Goal: Task Accomplishment & Management: Use online tool/utility

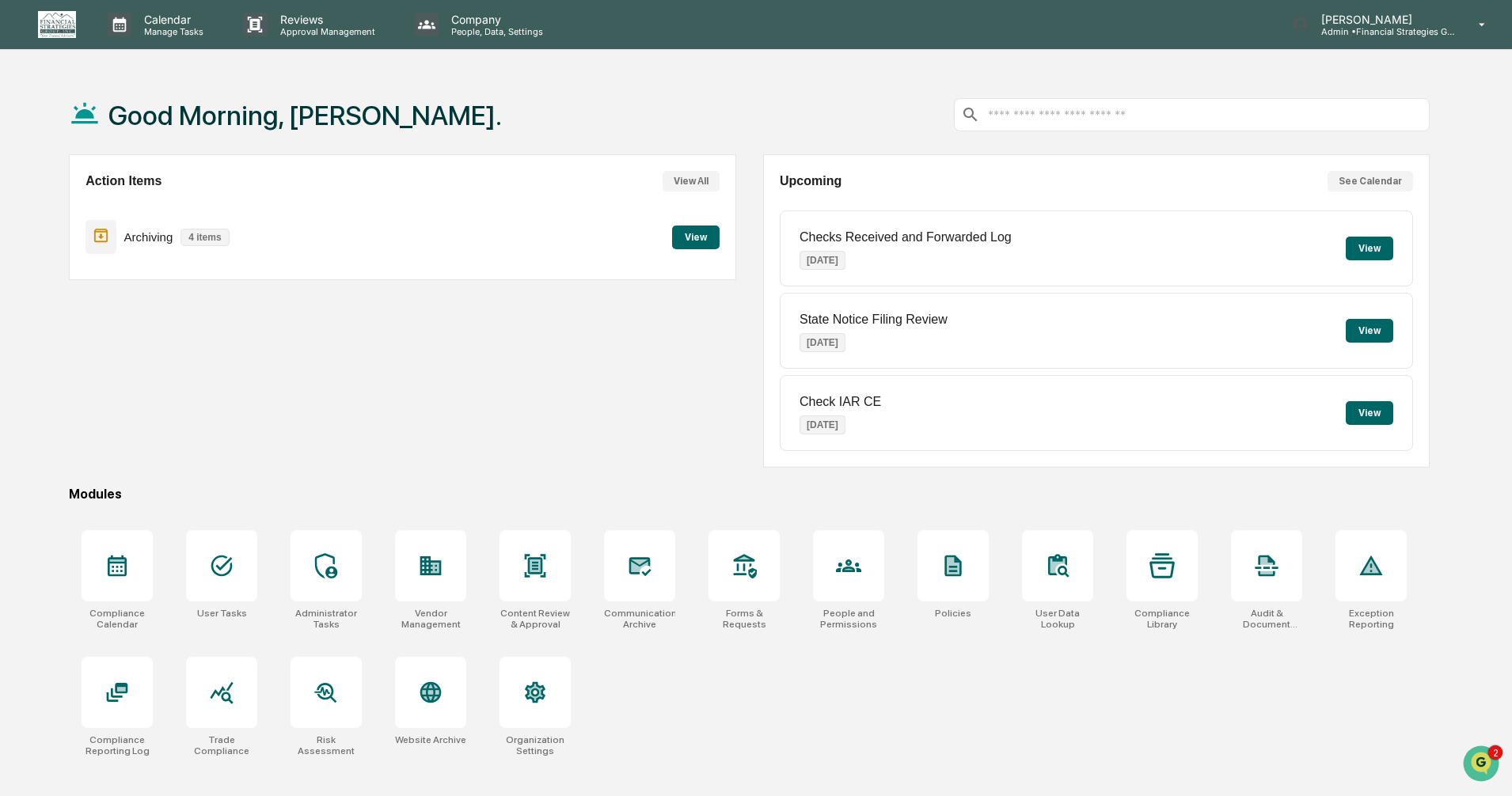
click at [70, 346] on div "Action Items View All Archiving 4 items View" at bounding box center [402, 311] width 666 height 314
click at [685, 242] on button "View" at bounding box center [695, 237] width 48 height 23
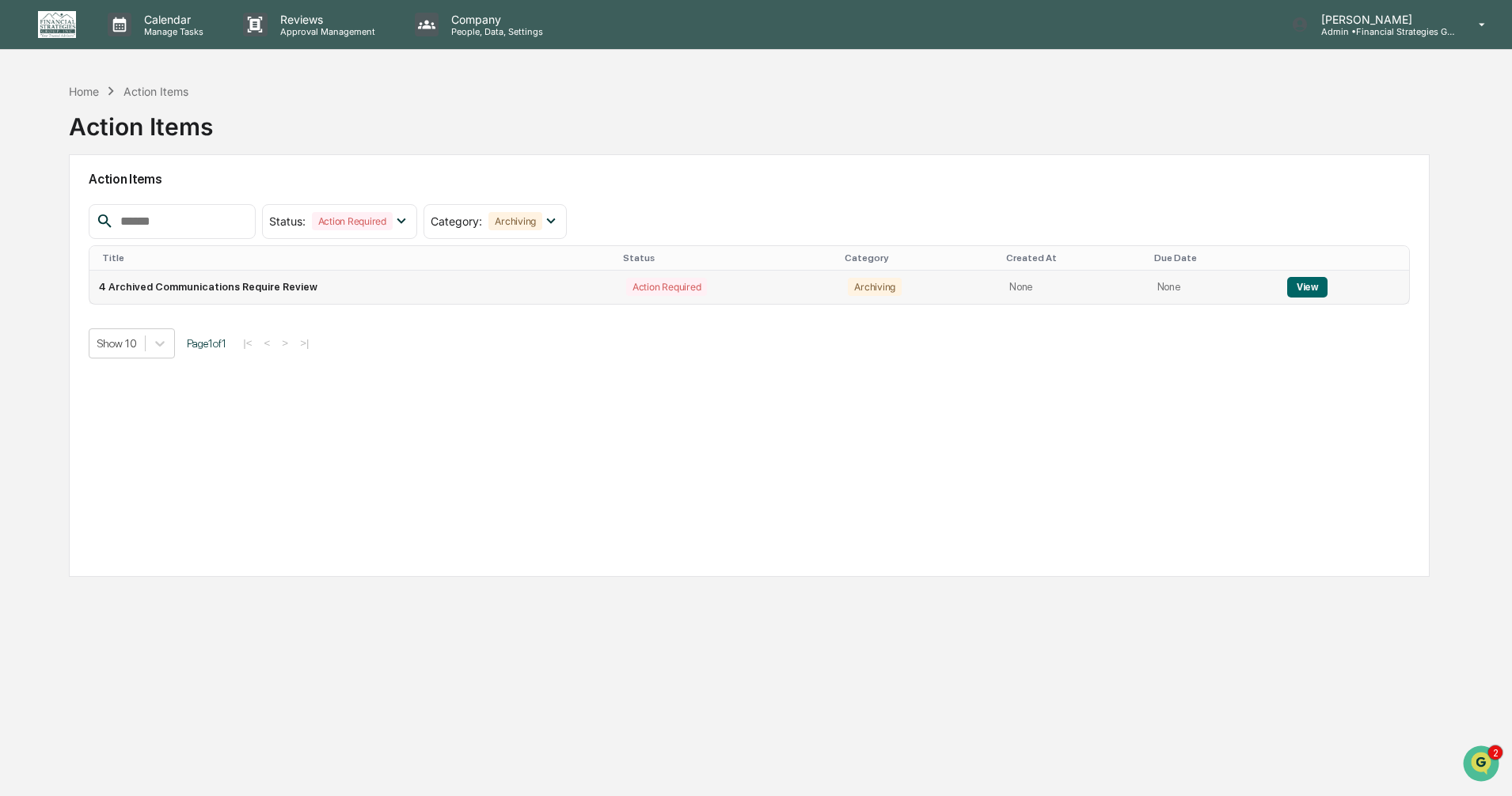
click at [1295, 283] on button "View" at bounding box center [1307, 287] width 40 height 21
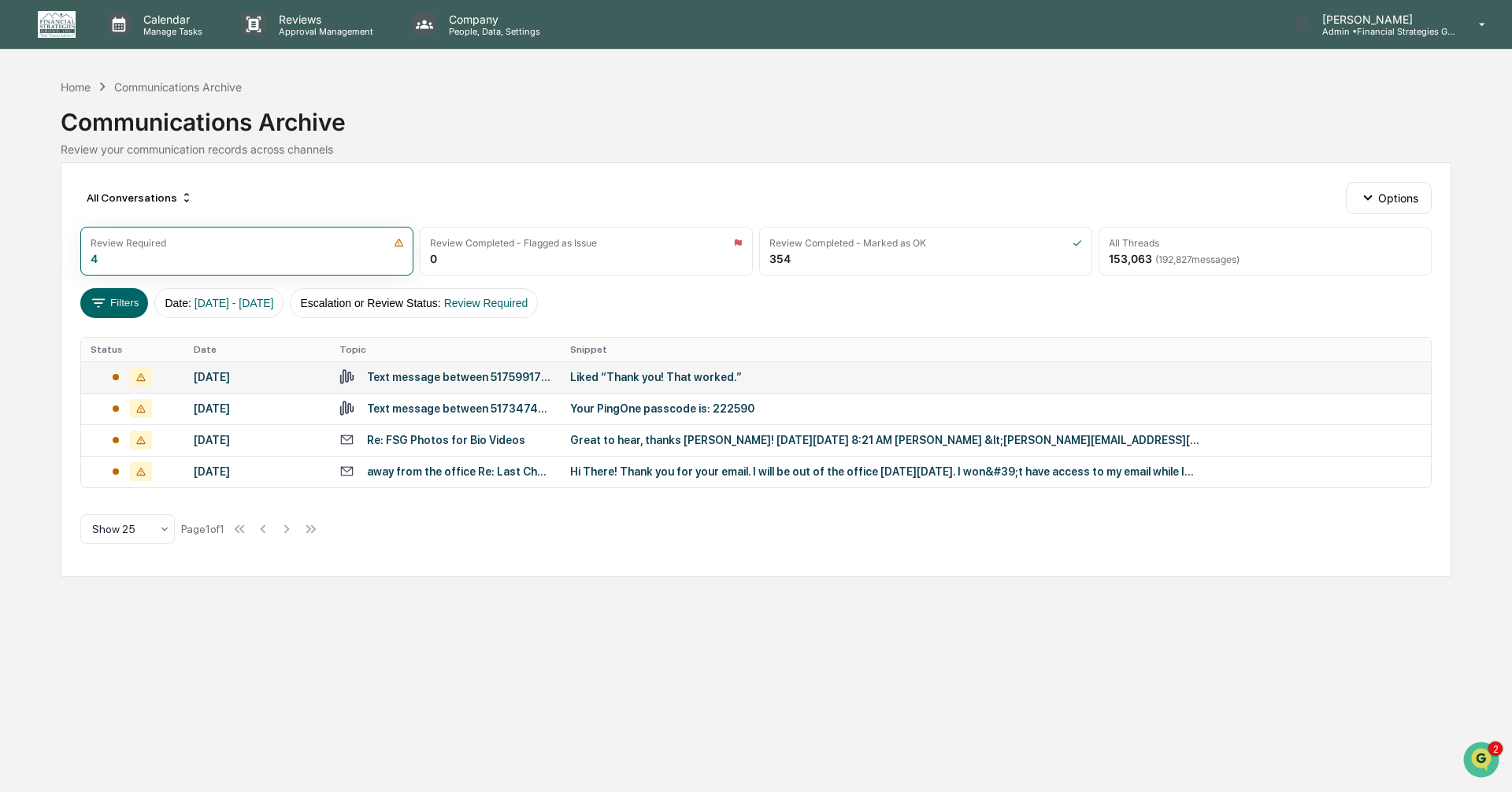
click at [835, 381] on div "Liked “Thank you! That worked.”" at bounding box center [885, 377] width 630 height 13
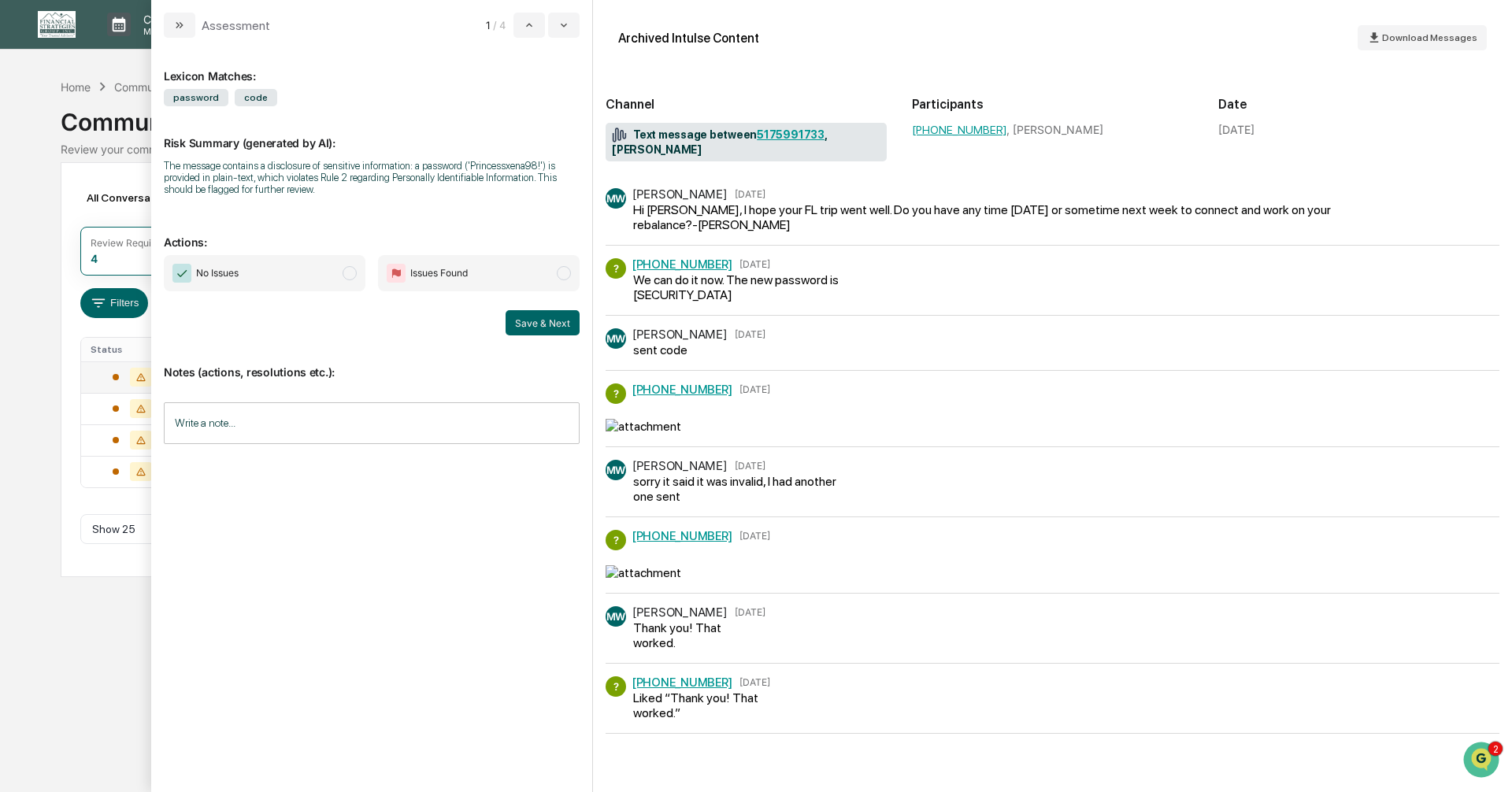
click at [350, 273] on span "modal" at bounding box center [349, 273] width 14 height 14
click at [528, 321] on button "Save & Next" at bounding box center [542, 322] width 74 height 25
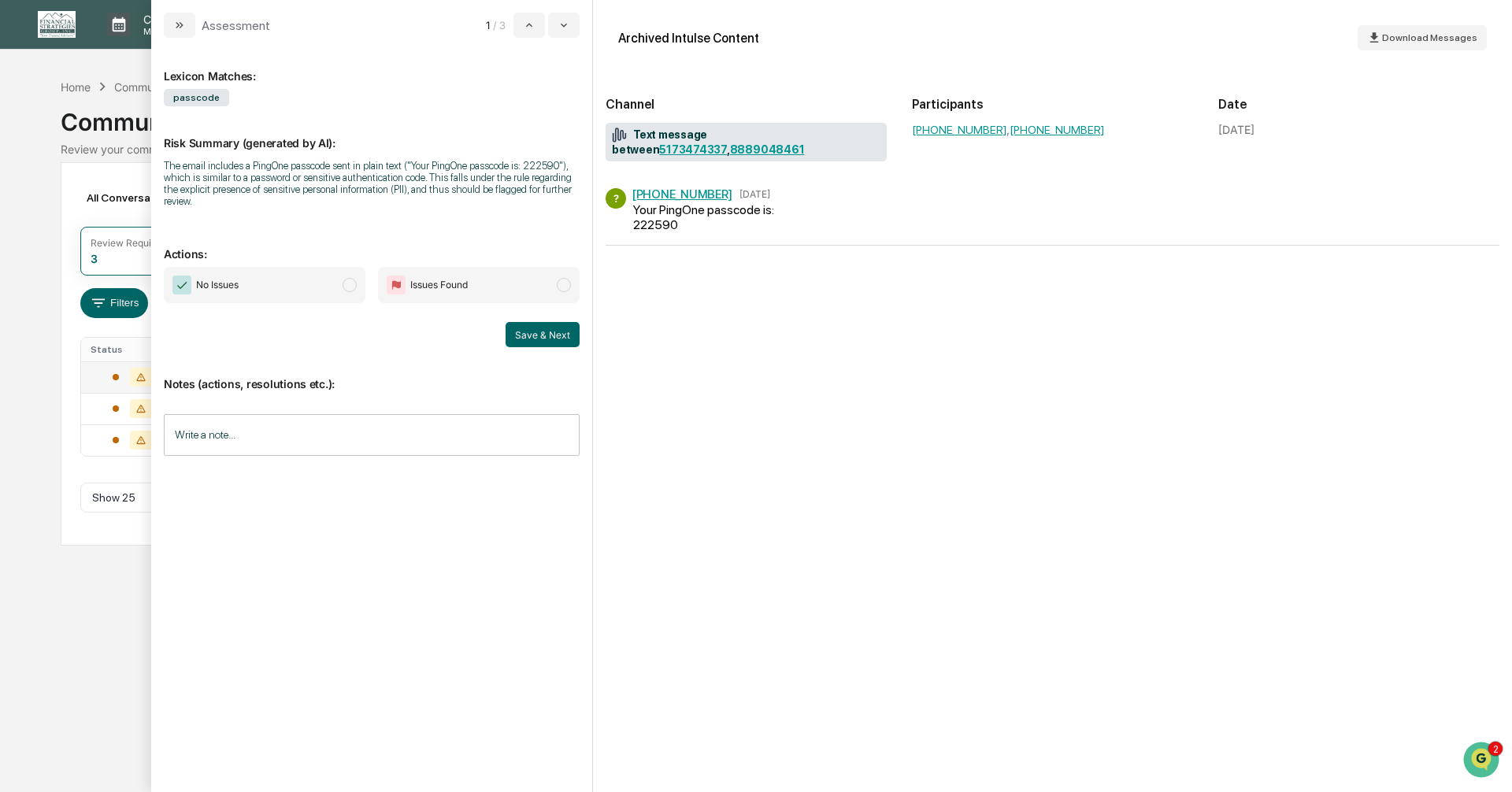
click at [347, 278] on span "modal" at bounding box center [349, 284] width 14 height 14
click at [541, 328] on button "Save & Next" at bounding box center [542, 334] width 74 height 25
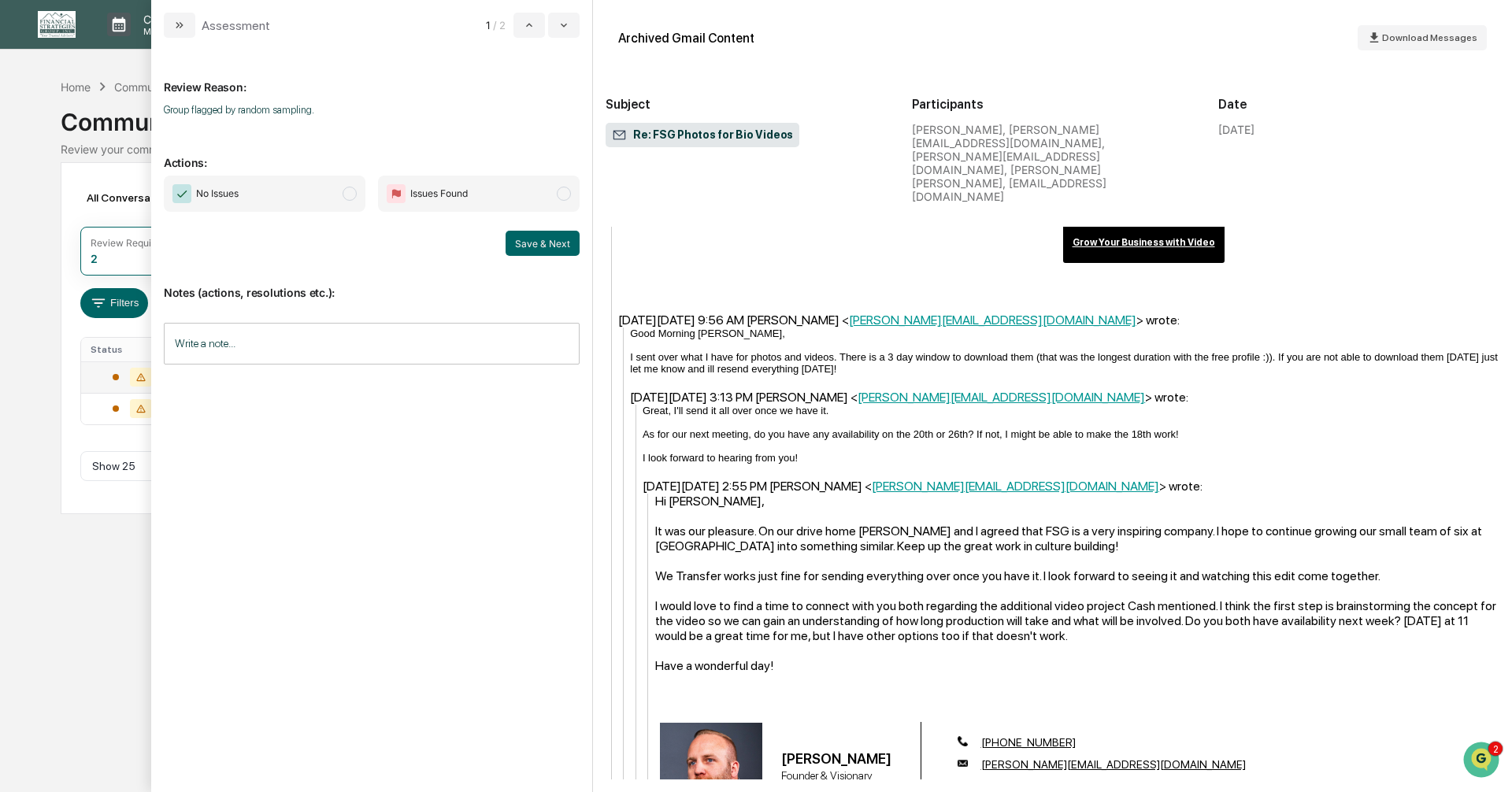
scroll to position [945, 0]
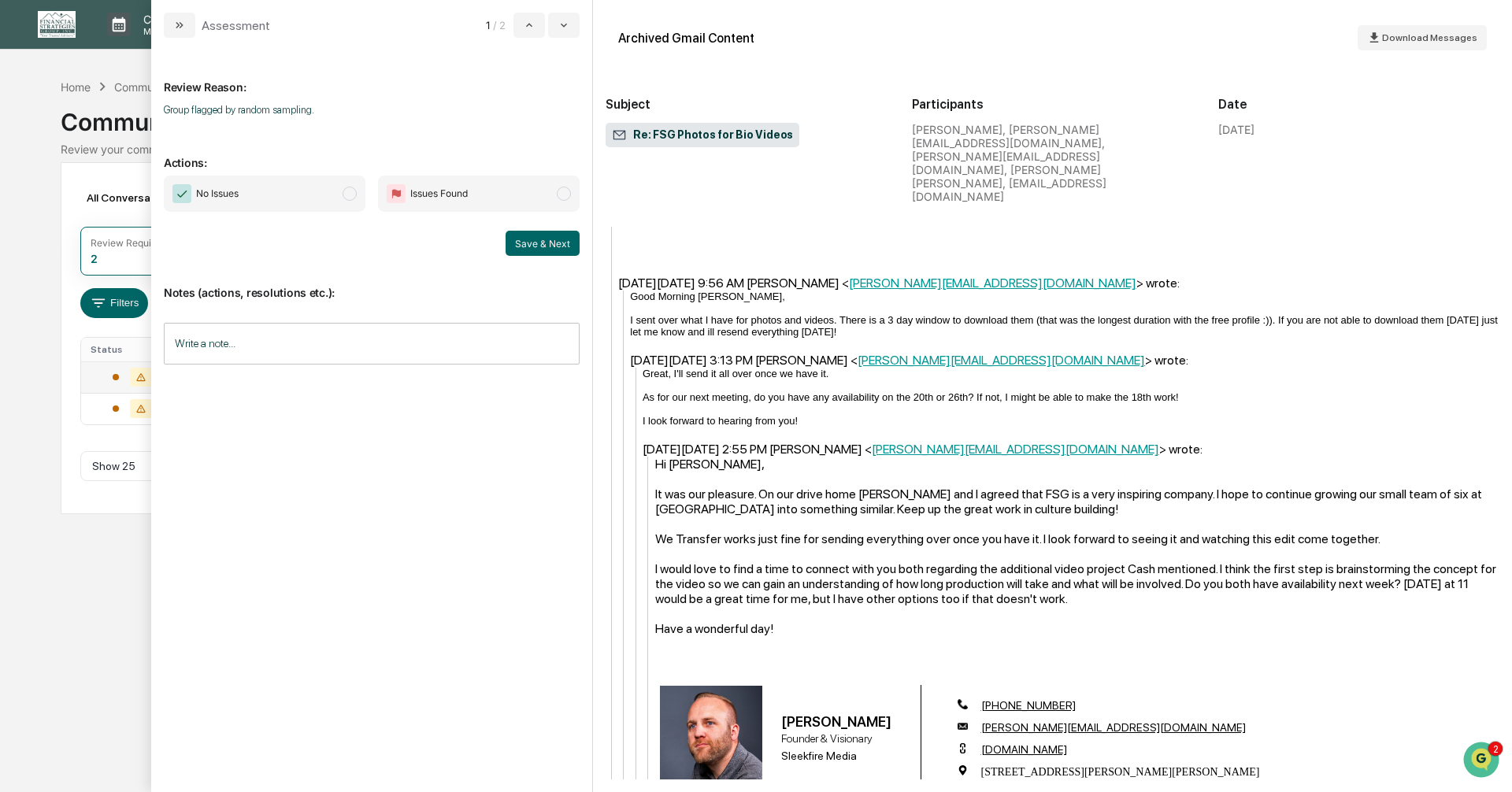
click at [355, 193] on span "modal" at bounding box center [349, 193] width 14 height 14
click at [537, 251] on button "Save & Next" at bounding box center [542, 242] width 74 height 25
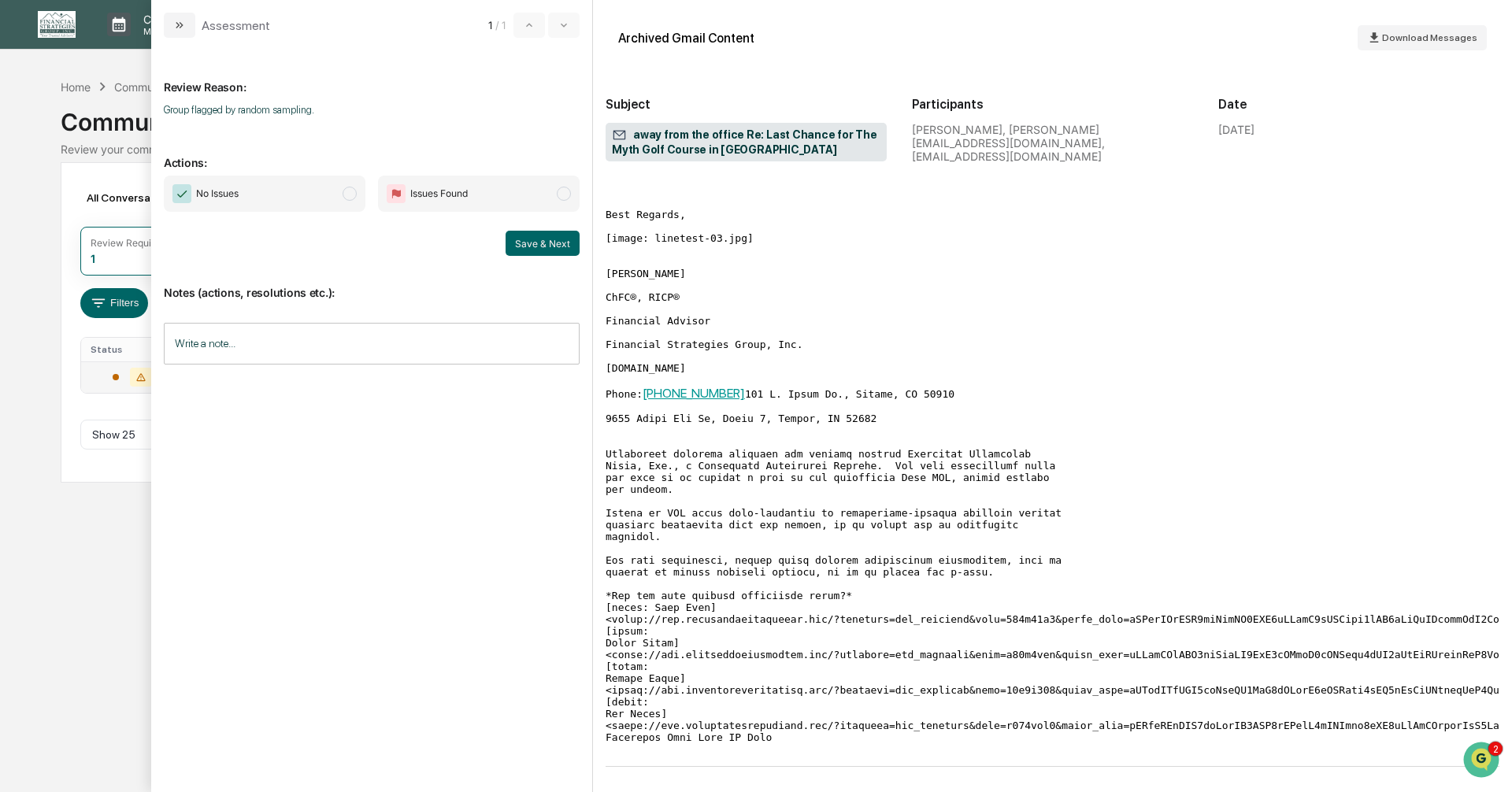
scroll to position [268, 0]
click at [350, 194] on span "modal" at bounding box center [349, 193] width 14 height 14
click at [521, 252] on button "Save & Next" at bounding box center [542, 242] width 74 height 25
